Goal: Transaction & Acquisition: Purchase product/service

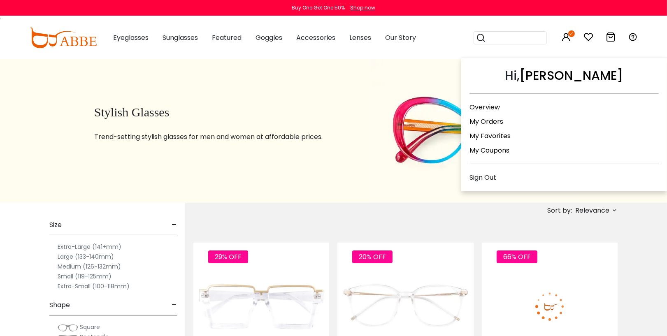
click at [490, 120] on link "My Orders" at bounding box center [486, 121] width 34 height 9
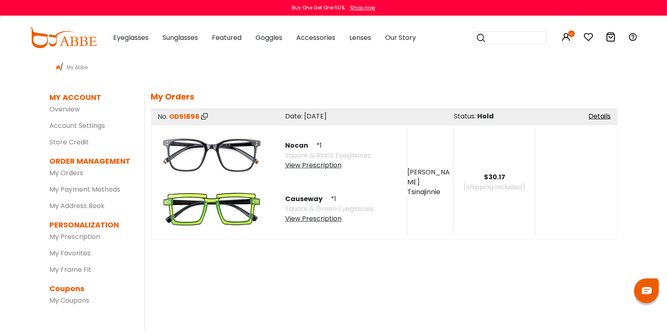
click at [347, 54] on button "Later" at bounding box center [350, 53] width 37 height 21
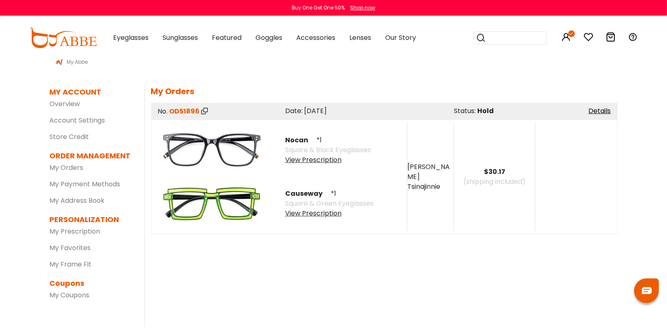
scroll to position [3, 0]
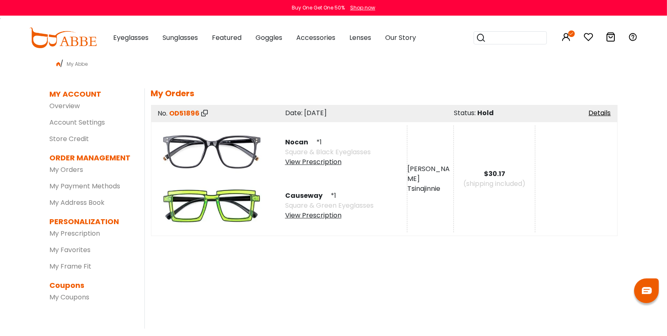
click at [487, 111] on span "Hold" at bounding box center [486, 112] width 16 height 9
click at [440, 116] on div "Date: 15/08/2025" at bounding box center [365, 113] width 177 height 10
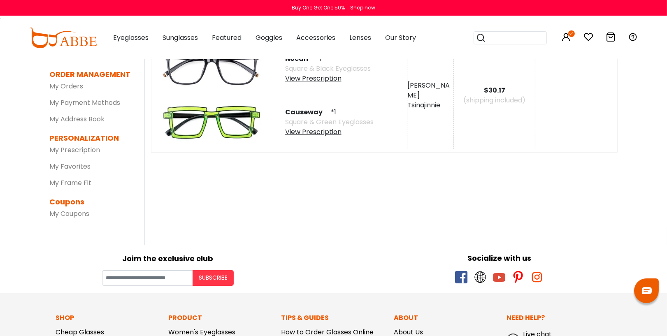
scroll to position [0, 0]
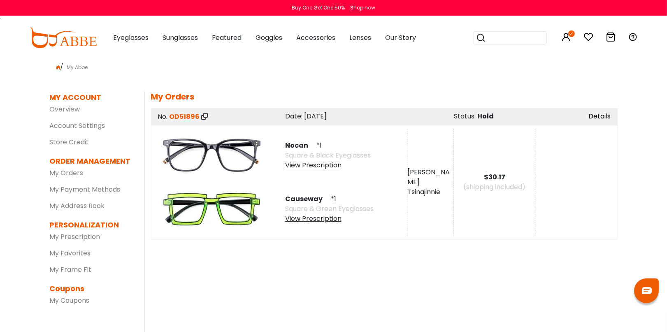
click at [603, 115] on link "Details" at bounding box center [600, 115] width 22 height 9
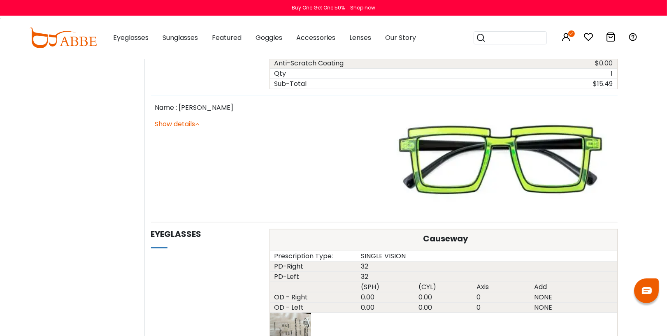
scroll to position [716, 0]
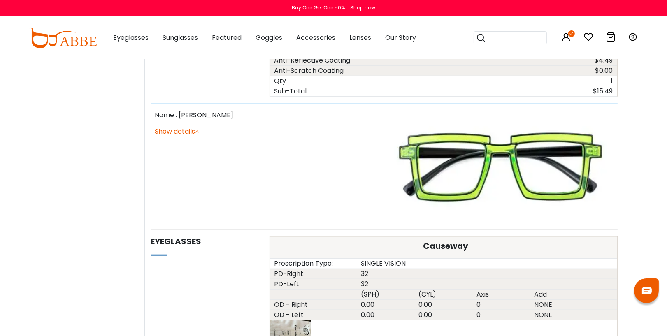
click at [188, 130] on link "Show details" at bounding box center [177, 131] width 44 height 9
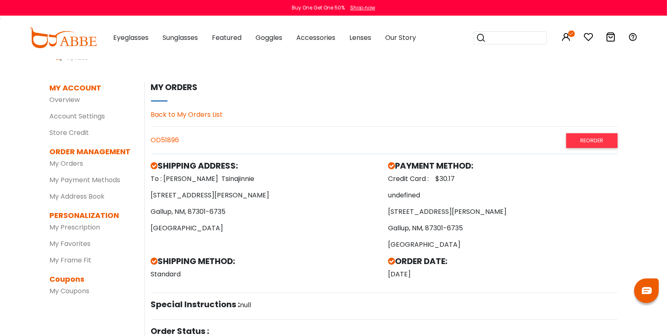
scroll to position [0, 0]
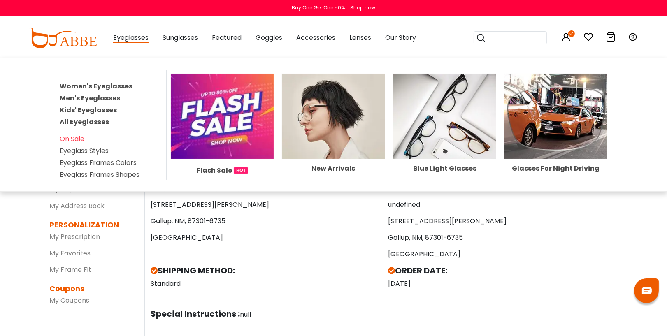
click at [92, 109] on link "Kids' Eyeglasses" at bounding box center [88, 109] width 57 height 9
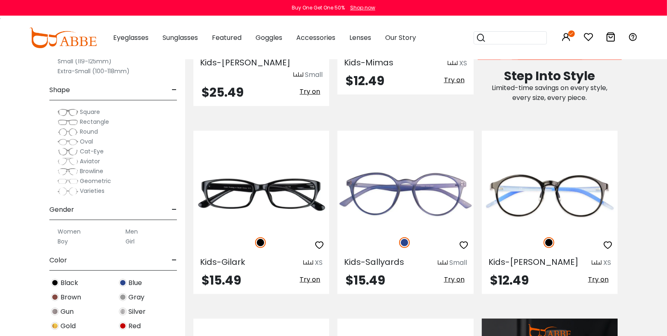
scroll to position [453, 0]
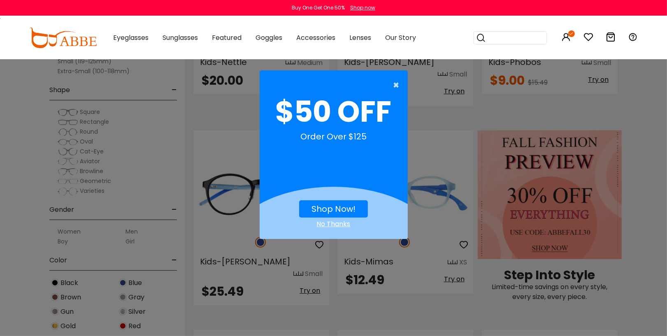
click at [397, 86] on span "×" at bounding box center [398, 85] width 10 height 16
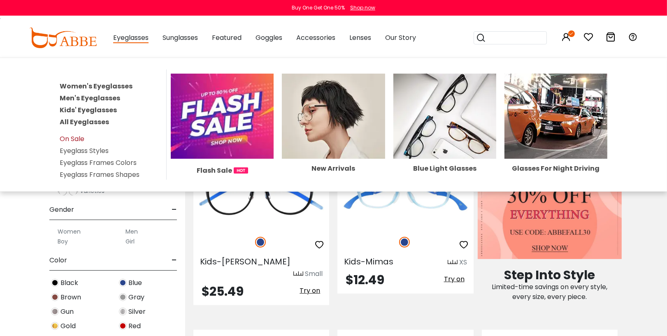
click at [75, 135] on link "On Sale" at bounding box center [72, 138] width 25 height 9
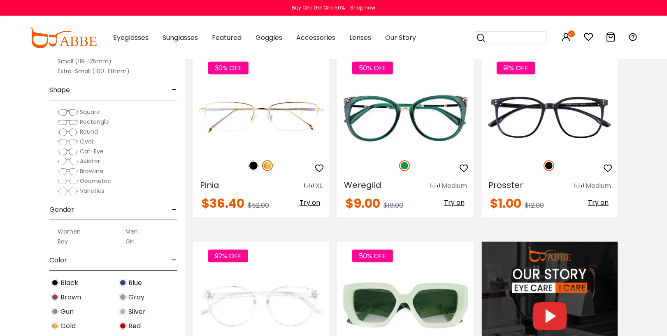
scroll to position [572, 0]
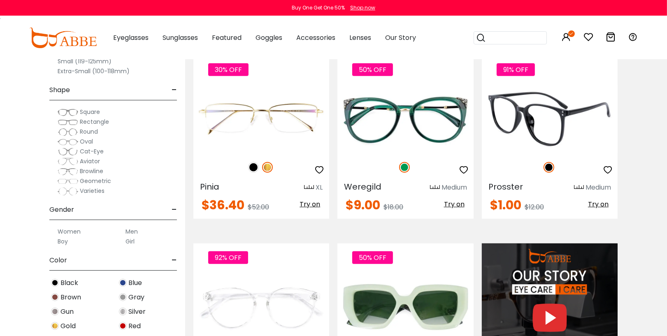
click at [533, 142] on img at bounding box center [550, 119] width 136 height 68
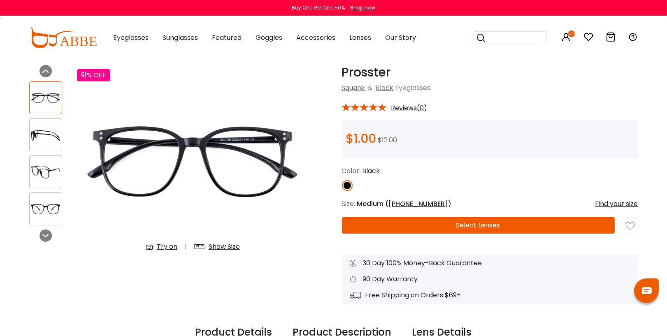
scroll to position [21, 0]
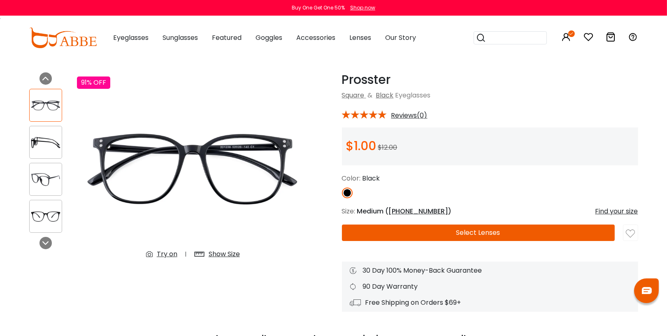
click at [422, 234] on button "Select Lenses" at bounding box center [478, 233] width 273 height 16
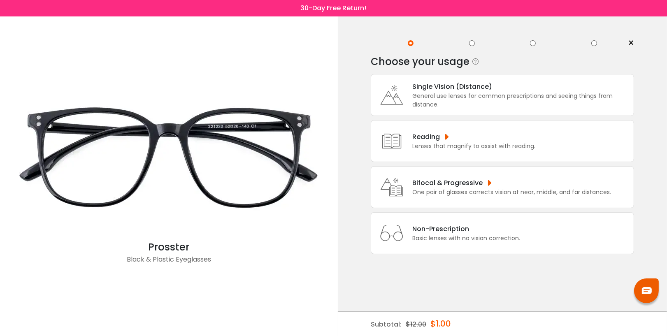
click at [455, 107] on div "General use lenses for common prescriptions and seeing things from distance." at bounding box center [520, 100] width 217 height 17
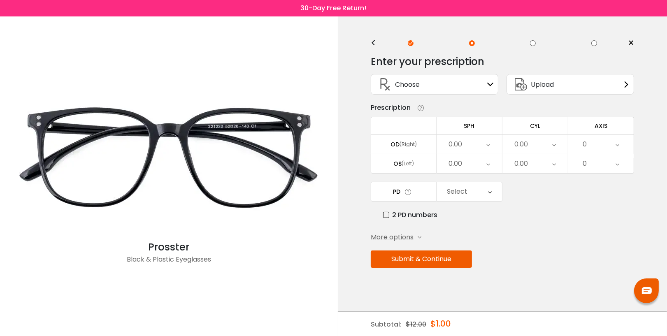
click at [552, 84] on span "Upload" at bounding box center [542, 84] width 23 height 10
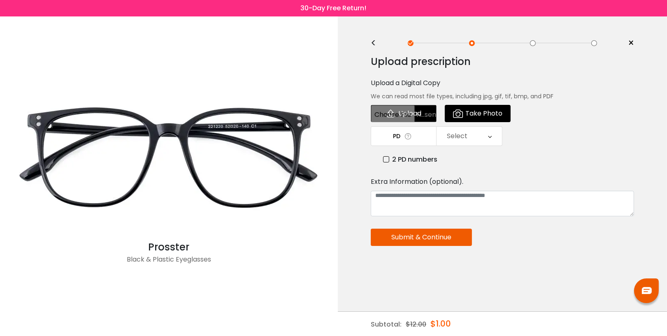
click at [420, 116] on input "file" at bounding box center [404, 113] width 66 height 17
